Goal: Information Seeking & Learning: Compare options

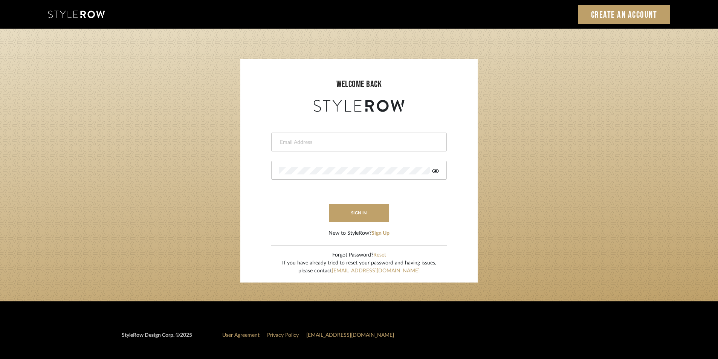
type input "stylerowproducts1@mancini-design.com"
click at [376, 220] on button "sign in" at bounding box center [359, 213] width 60 height 18
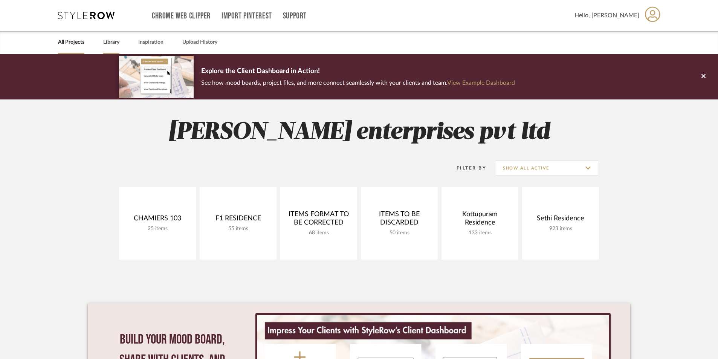
click at [116, 40] on link "Library" at bounding box center [111, 42] width 16 height 10
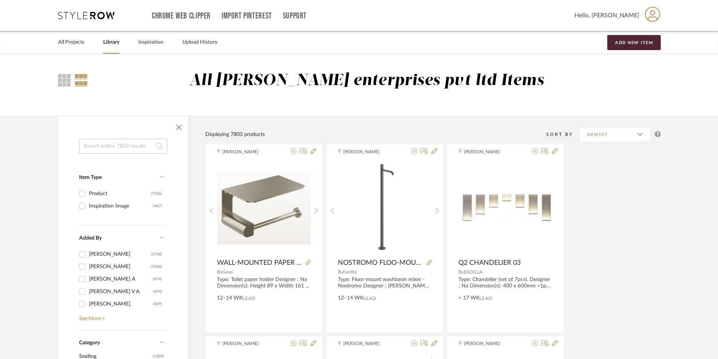
click at [134, 145] on input at bounding box center [123, 146] width 88 height 15
type input "floor lamp"
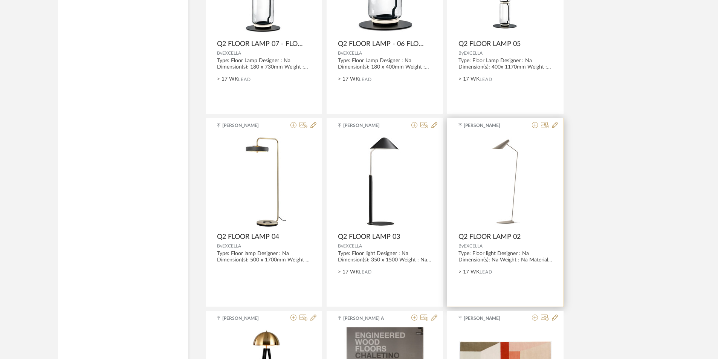
scroll to position [1009, 0]
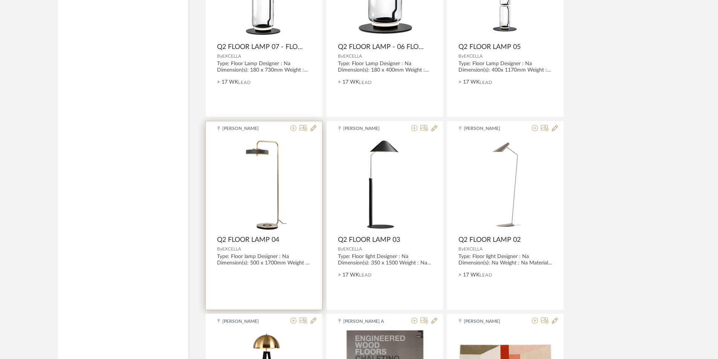
click at [254, 237] on span "Q2 FLOOR LAMP 04" at bounding box center [248, 240] width 62 height 8
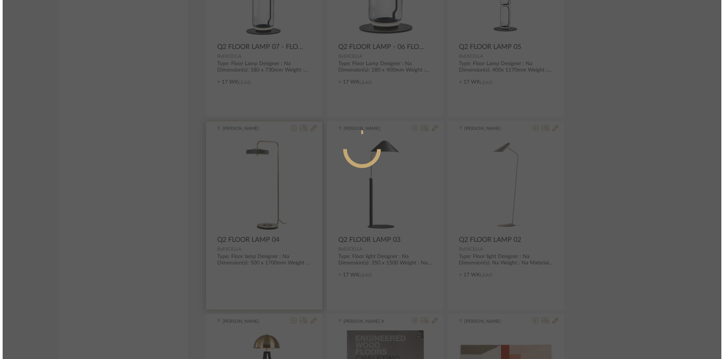
scroll to position [0, 0]
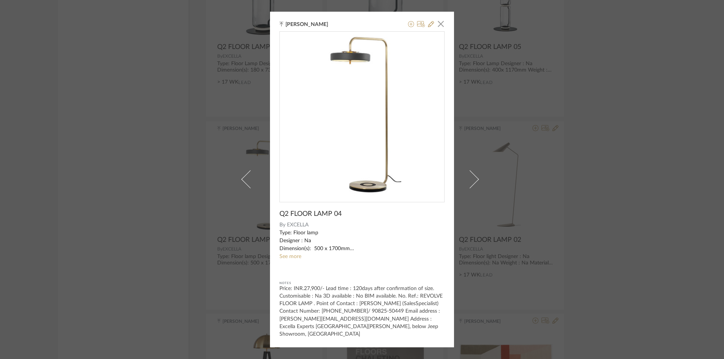
drag, startPoint x: 663, startPoint y: 187, endPoint x: 653, endPoint y: 187, distance: 9.8
click at [660, 187] on div "[PERSON_NAME] × Q2 FLOOR LAMP 04 By EXCELLA Type: Floor lamp Designer : Na Dime…" at bounding box center [362, 179] width 724 height 359
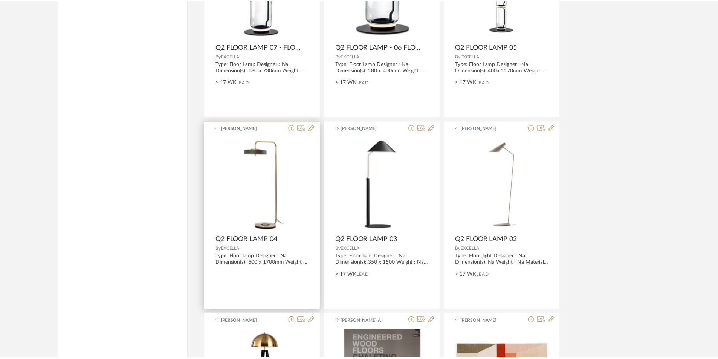
scroll to position [1009, 0]
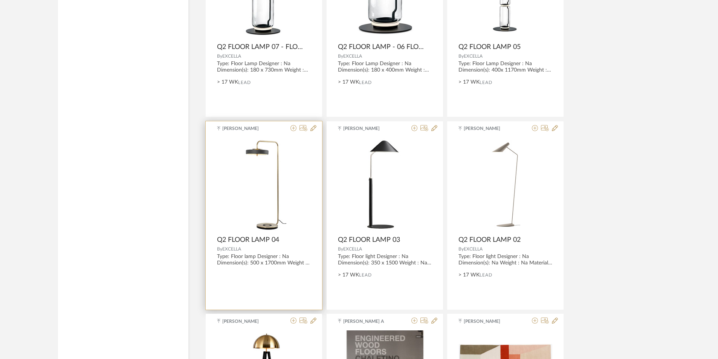
click at [271, 238] on span "Q2 FLOOR LAMP 04" at bounding box center [248, 240] width 62 height 8
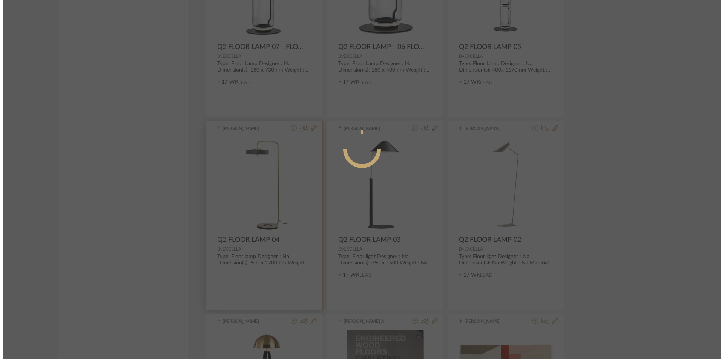
scroll to position [0, 0]
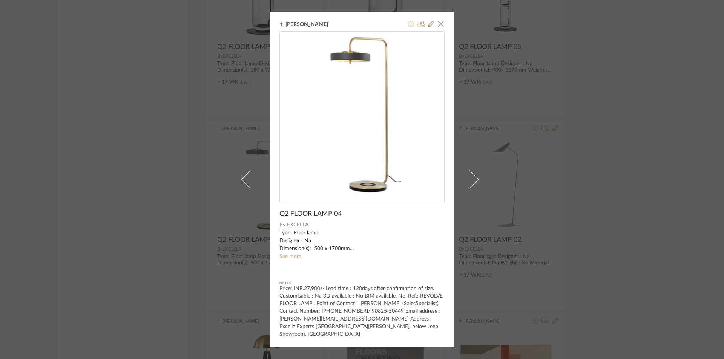
click at [408, 22] on icon at bounding box center [411, 24] width 6 height 6
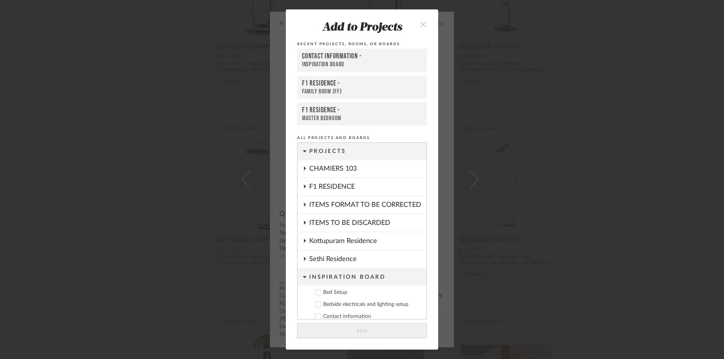
click at [589, 108] on div "Add to Projects Recent Projects, Rooms, or Boards Contact Information - Inspira…" at bounding box center [362, 179] width 724 height 359
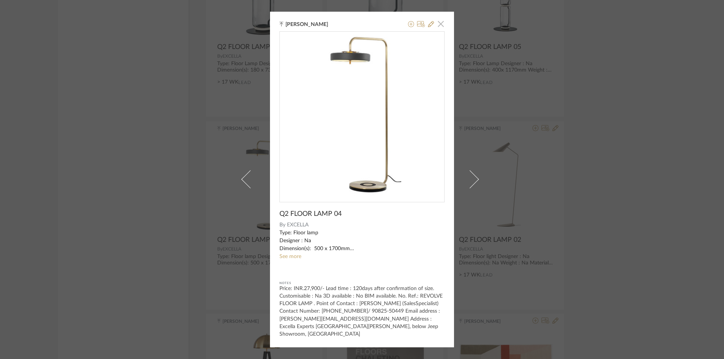
click at [439, 22] on span "button" at bounding box center [440, 23] width 15 height 15
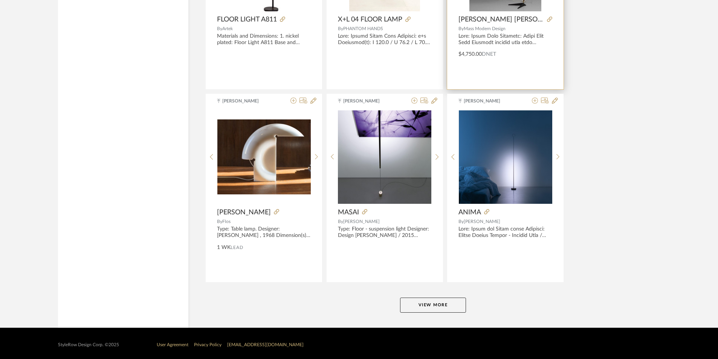
scroll to position [2196, 0]
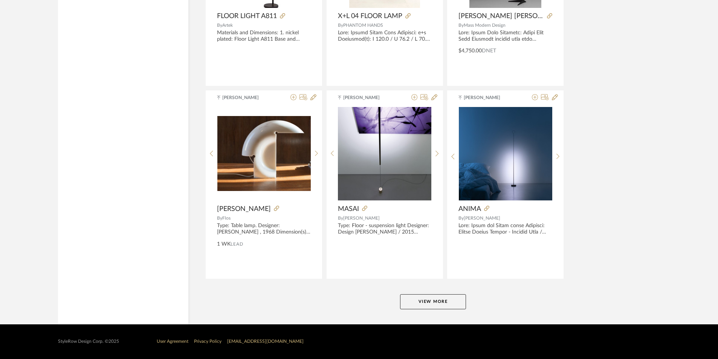
click at [443, 296] on button "View More" at bounding box center [433, 301] width 66 height 15
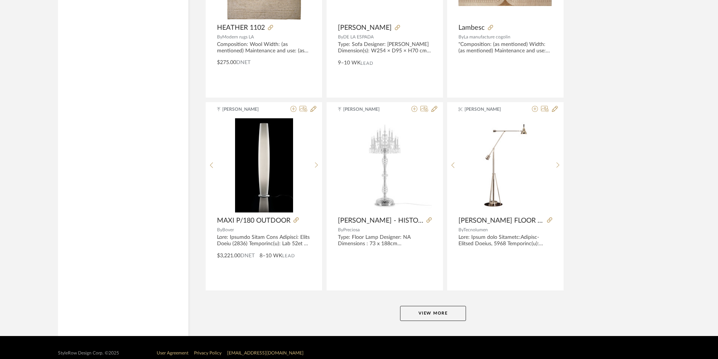
scroll to position [4509, 0]
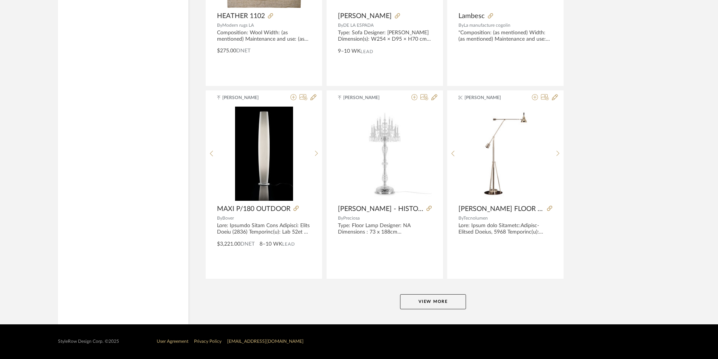
click at [432, 299] on button "View More" at bounding box center [433, 301] width 66 height 15
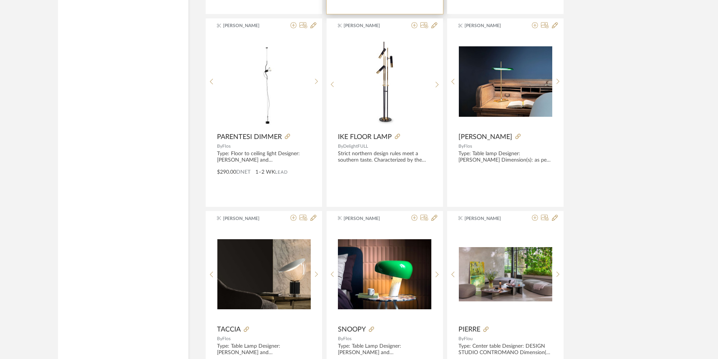
scroll to position [4961, 0]
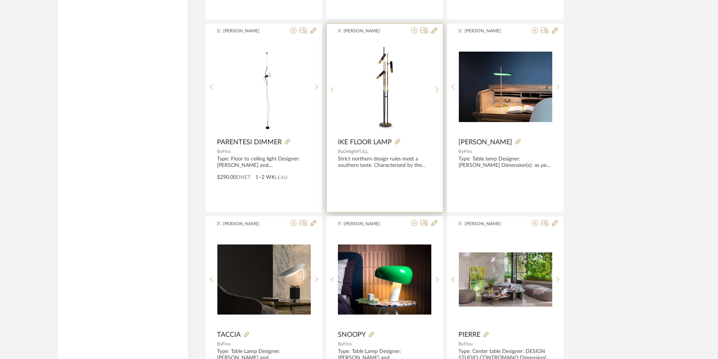
click at [376, 110] on img "0" at bounding box center [384, 86] width 93 height 93
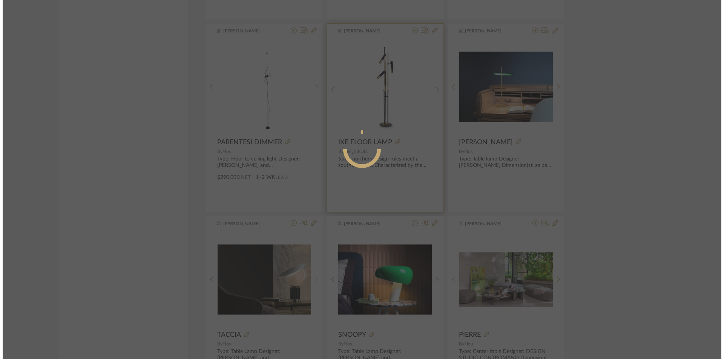
scroll to position [0, 0]
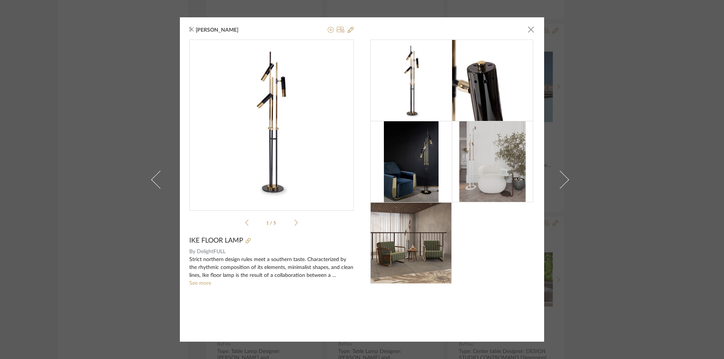
click at [416, 162] on img at bounding box center [411, 161] width 54 height 81
click at [417, 234] on img at bounding box center [410, 242] width 81 height 81
click at [632, 136] on div "[PERSON_NAME] × 1 / 5 IKE FLOOR LAMP By DelightFULL Strict northern design rule…" at bounding box center [362, 179] width 724 height 359
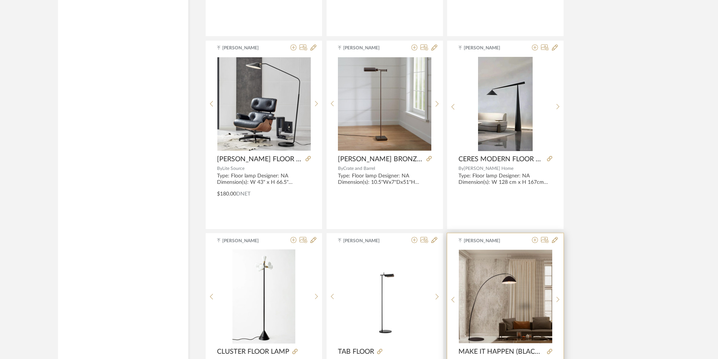
scroll to position [5715, 0]
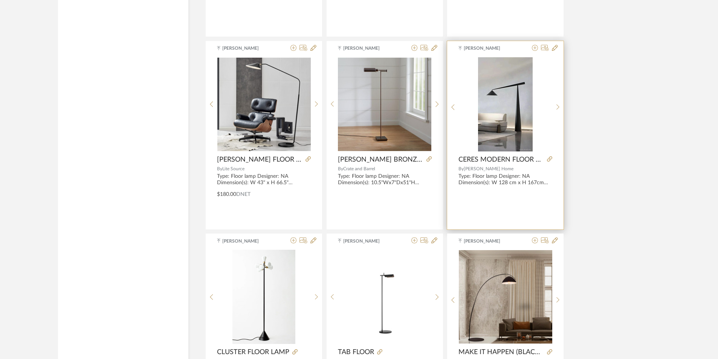
click at [508, 120] on img "0" at bounding box center [505, 104] width 55 height 94
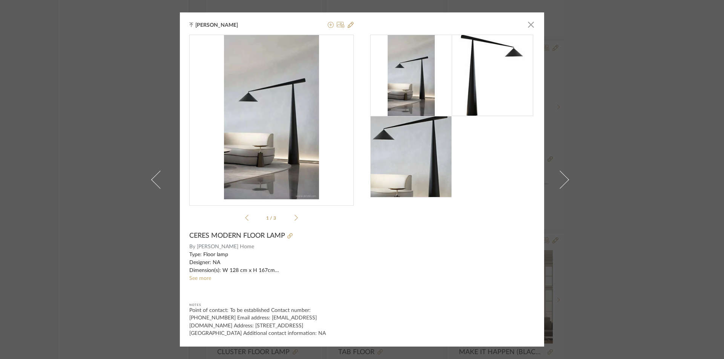
click at [431, 84] on img at bounding box center [410, 75] width 47 height 81
click at [632, 128] on div "Suvosri Ghosh × 1 / 3 CERES MODERN FLOOR LAMP By [PERSON_NAME] Home Type: Floor…" at bounding box center [362, 179] width 724 height 359
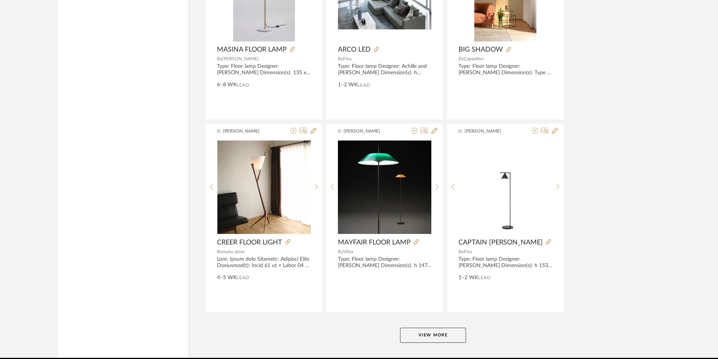
scroll to position [6822, 0]
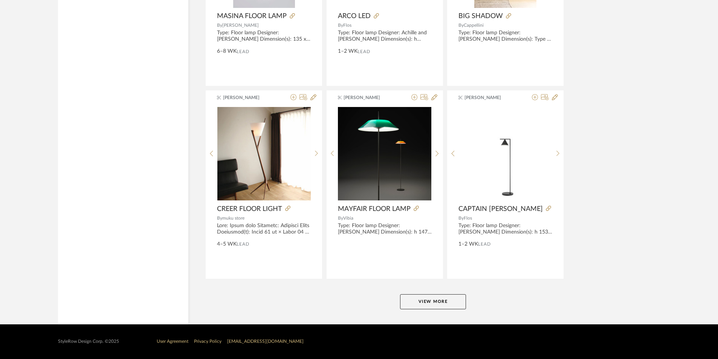
click at [435, 300] on button "View More" at bounding box center [433, 301] width 66 height 15
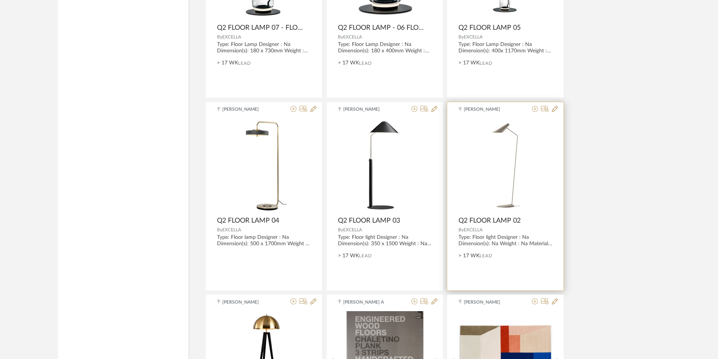
scroll to position [1032, 0]
